Goal: Browse casually

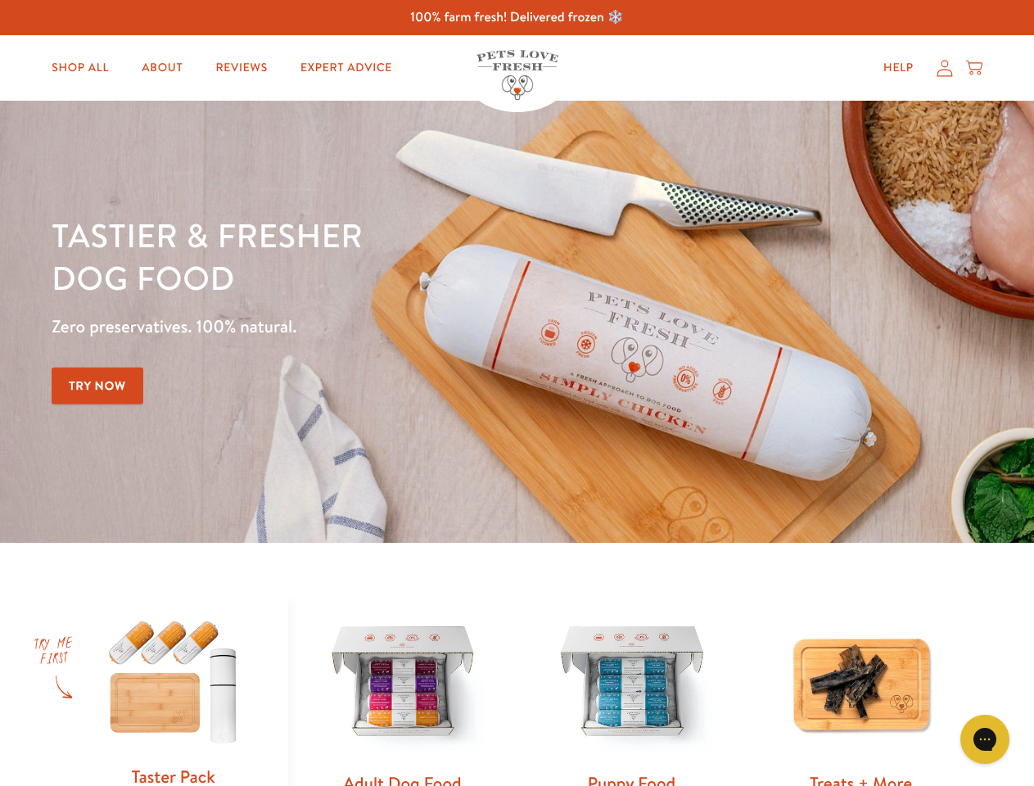
click at [516, 393] on div "Tastier & fresher dog food Zero preservatives. 100% natural. Try Now" at bounding box center [362, 322] width 620 height 216
click at [985, 739] on icon "Gorgias live chat" at bounding box center [984, 739] width 16 height 16
